Goal: Navigation & Orientation: Find specific page/section

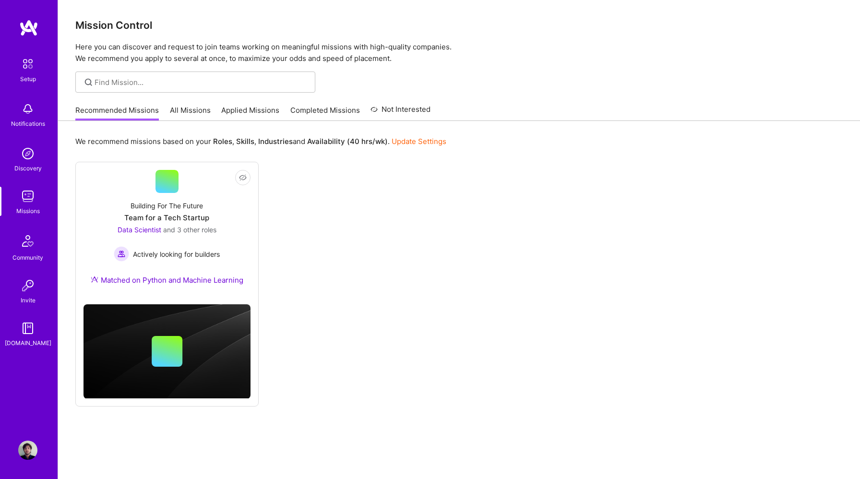
click at [32, 34] on img at bounding box center [28, 27] width 19 height 17
click at [30, 28] on img at bounding box center [28, 27] width 19 height 17
click at [30, 249] on img at bounding box center [27, 240] width 23 height 23
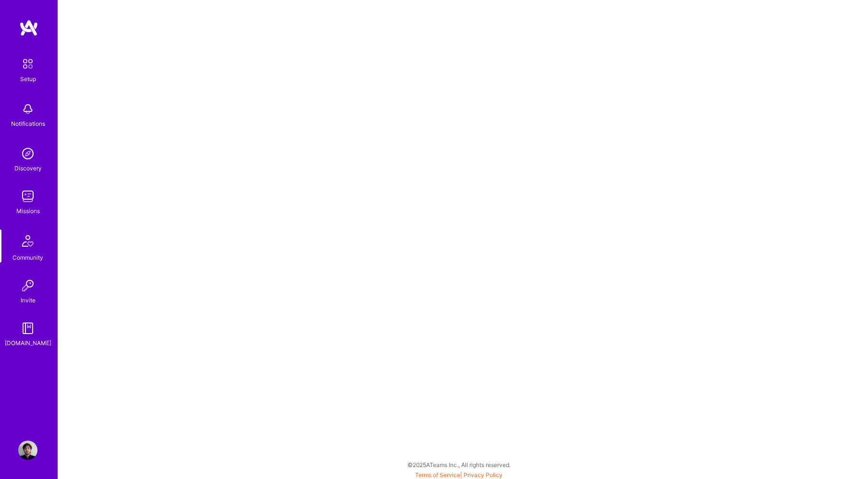
click at [33, 192] on img at bounding box center [27, 196] width 19 height 19
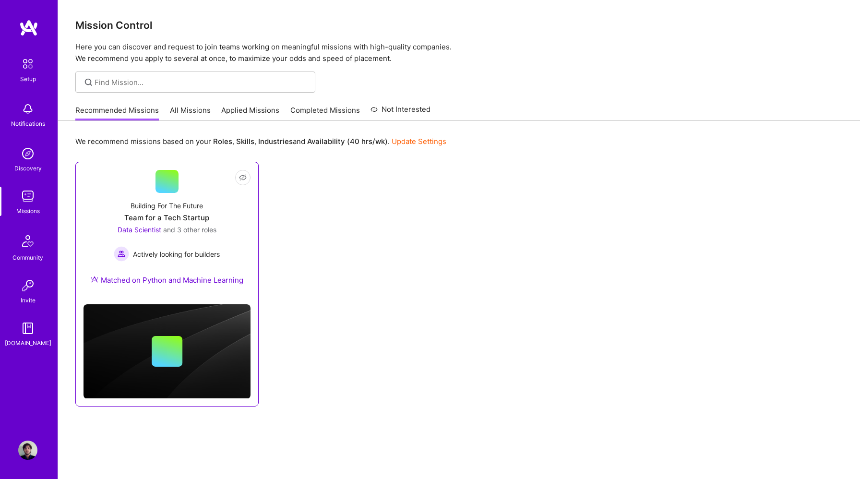
click at [207, 218] on div "Team for a Tech Startup" at bounding box center [166, 218] width 85 height 10
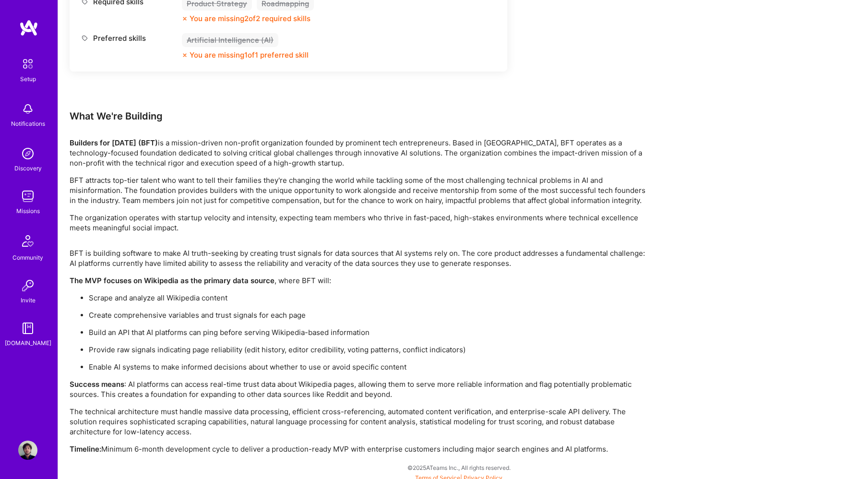
scroll to position [1490, 0]
